Goal: Information Seeking & Learning: Learn about a topic

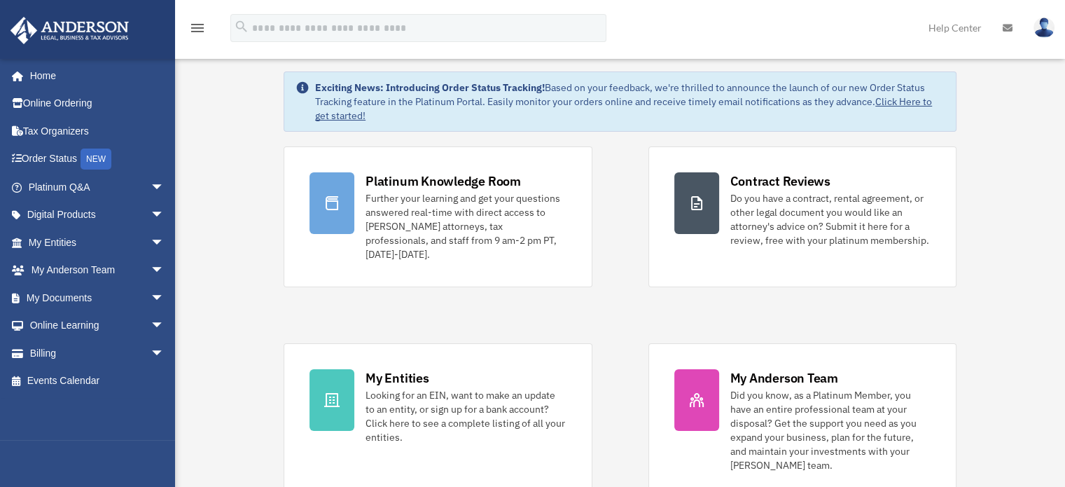
scroll to position [40, 0]
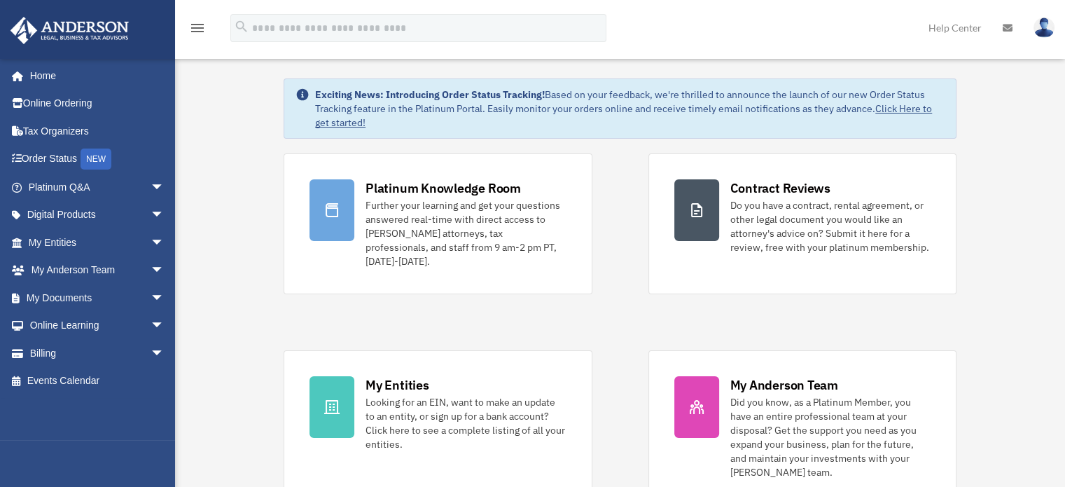
drag, startPoint x: 1071, startPoint y: 94, endPoint x: 1073, endPoint y: 105, distance: 11.4
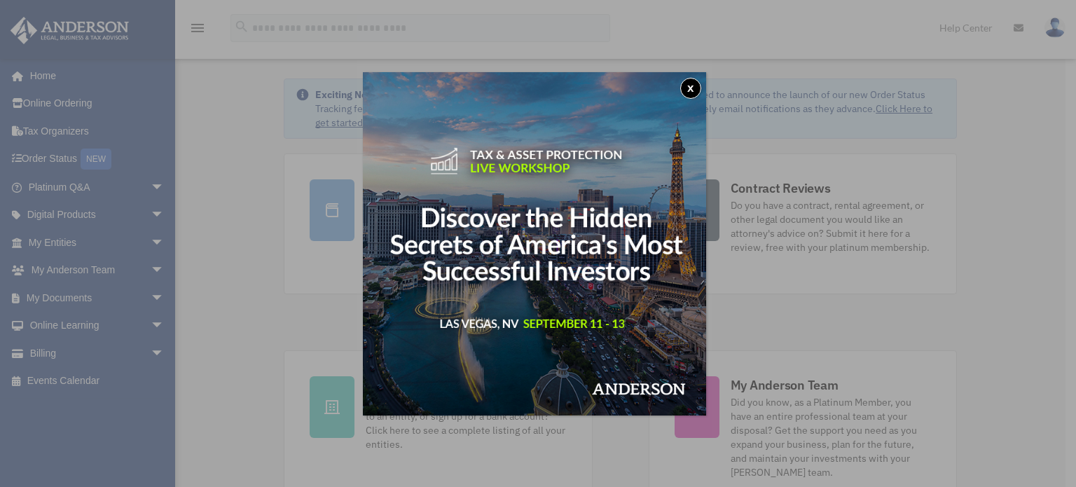
click at [684, 81] on img at bounding box center [534, 243] width 343 height 343
click at [695, 89] on button "x" at bounding box center [690, 88] width 21 height 21
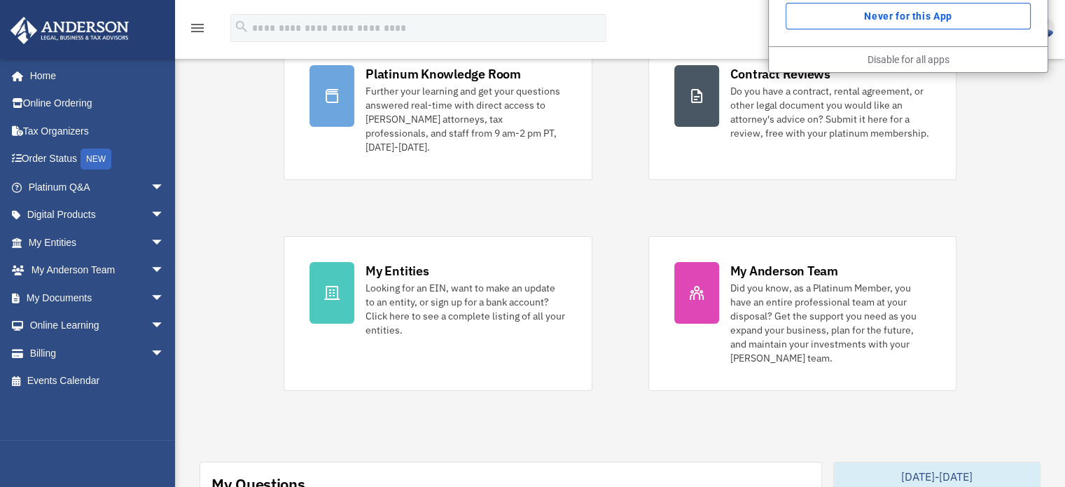
scroll to position [0, 0]
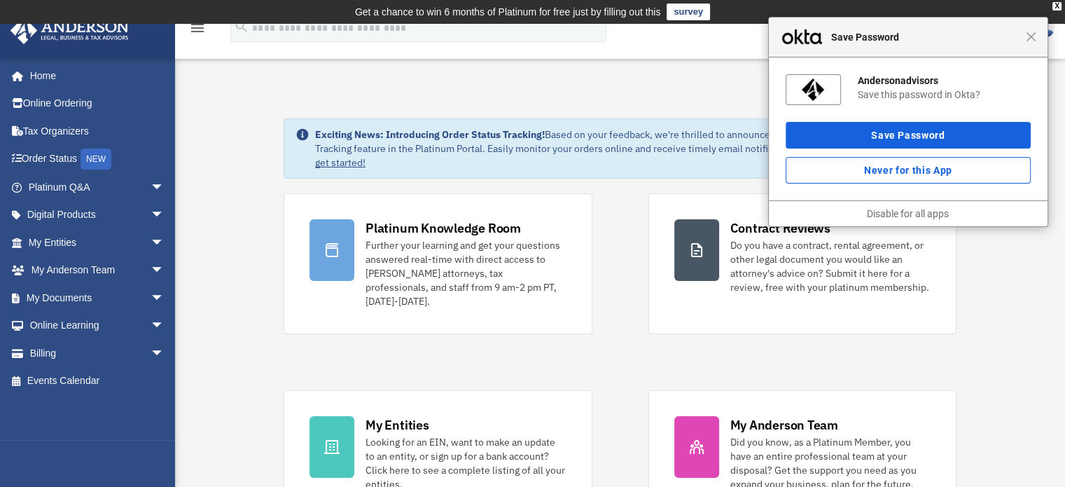
click at [1033, 42] on div "Close Save Password" at bounding box center [908, 38] width 279 height 40
click at [1033, 39] on span "Close" at bounding box center [1031, 37] width 11 height 11
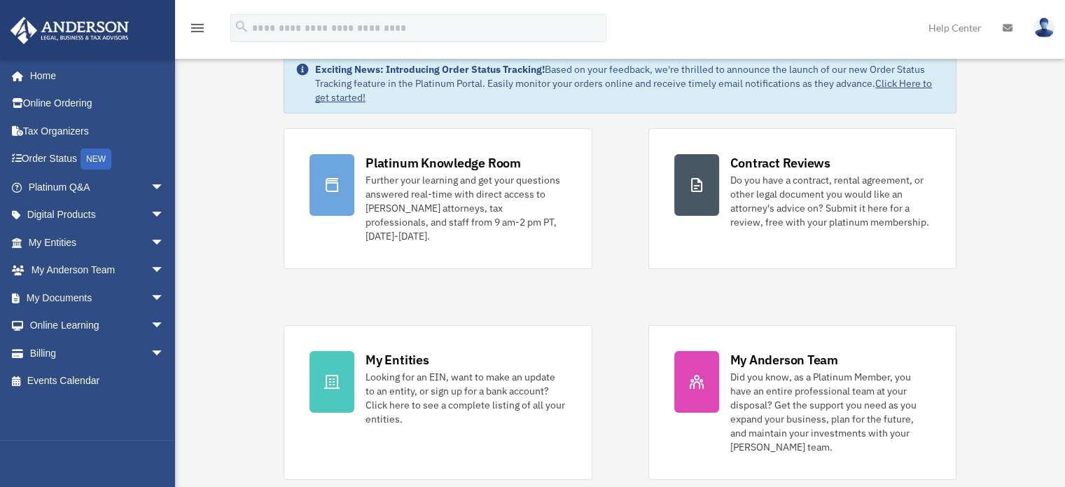
scroll to position [15, 0]
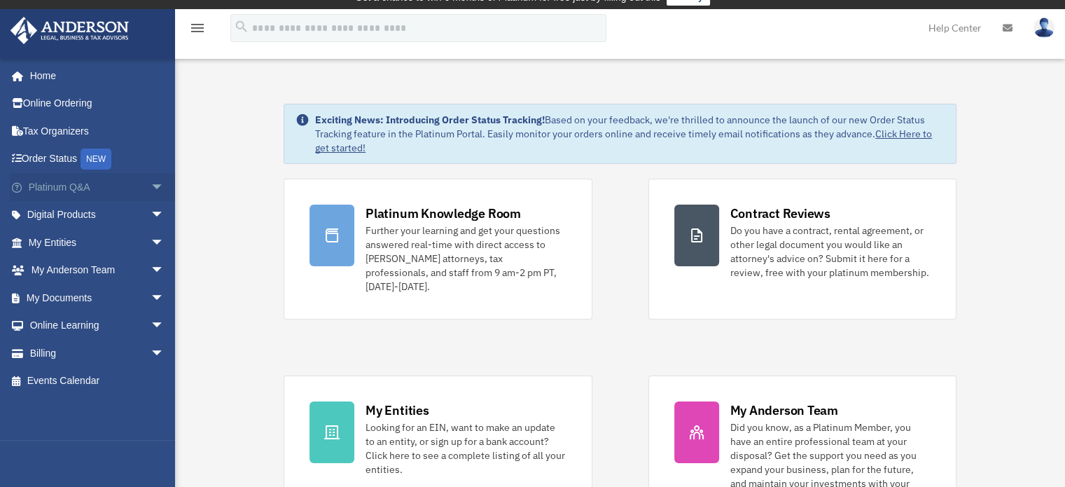
click at [129, 191] on link "Platinum Q&A arrow_drop_down" at bounding box center [98, 187] width 176 height 28
click at [151, 181] on span "arrow_drop_down" at bounding box center [165, 187] width 28 height 29
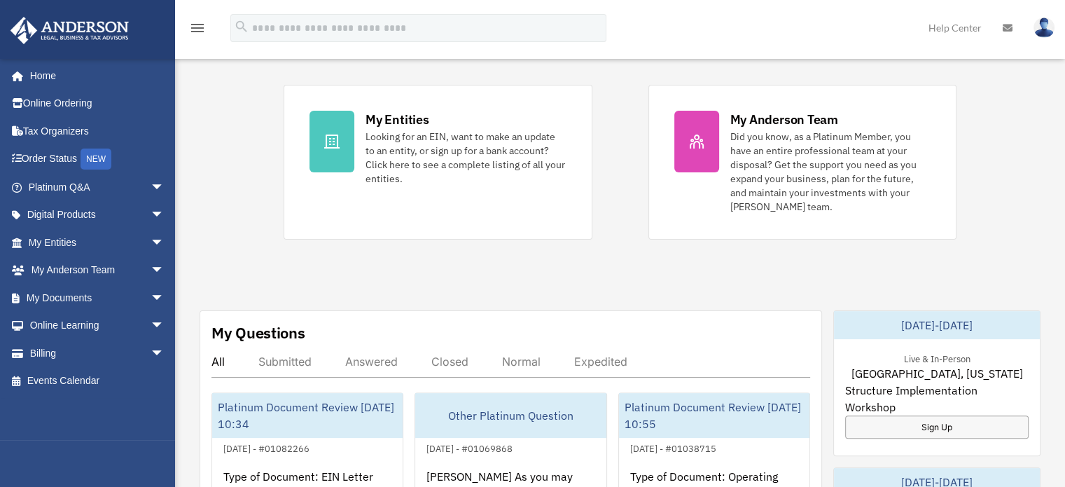
scroll to position [202, 0]
